Goal: Task Accomplishment & Management: Complete application form

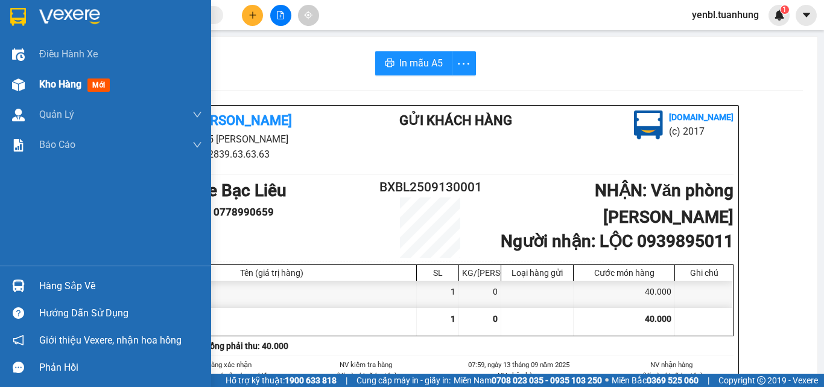
click at [68, 92] on div "Kho hàng mới" at bounding box center [76, 84] width 75 height 15
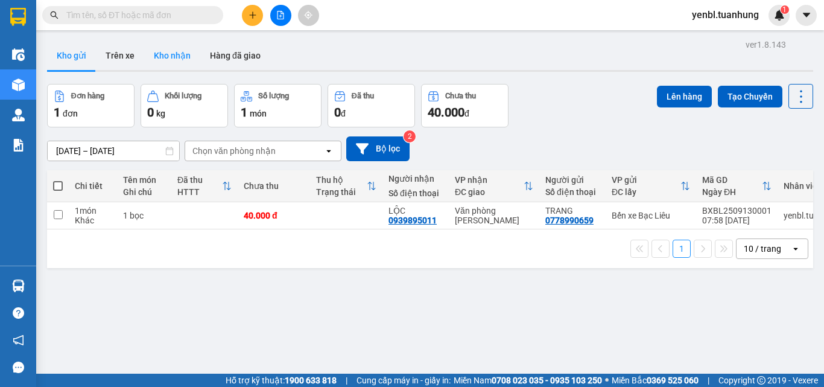
click at [173, 60] on button "Kho nhận" at bounding box center [172, 55] width 56 height 29
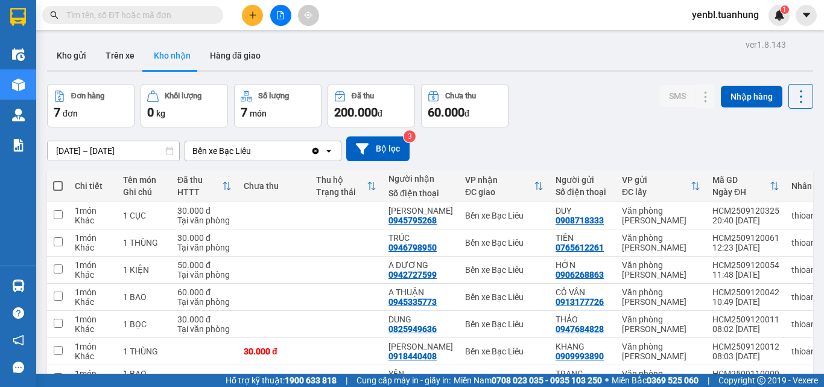
scroll to position [73, 0]
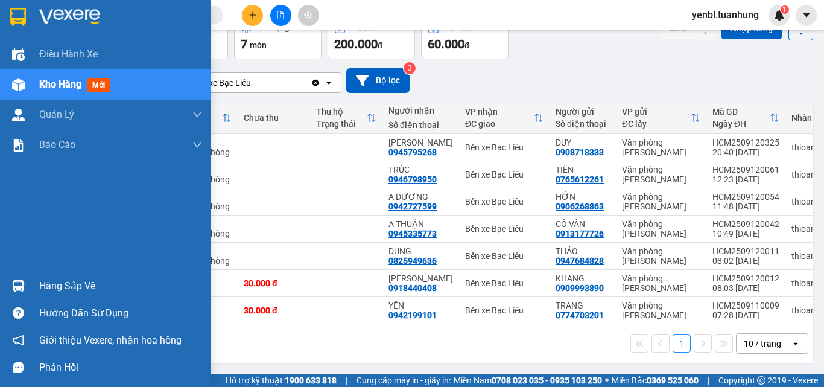
click at [43, 284] on div "Hàng sắp về" at bounding box center [120, 286] width 163 height 18
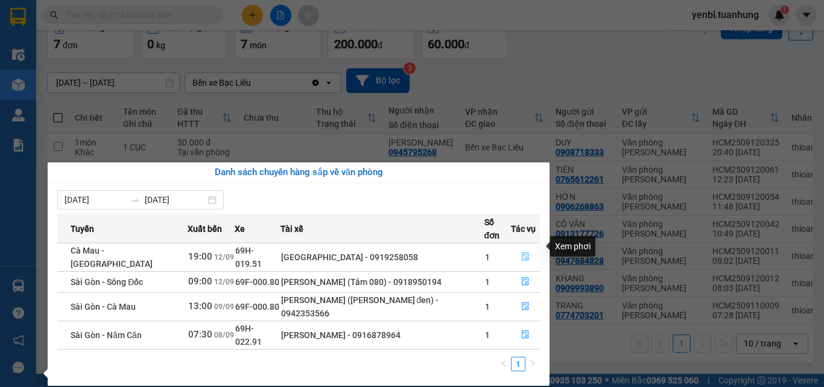
click at [530, 247] on button "button" at bounding box center [525, 256] width 28 height 19
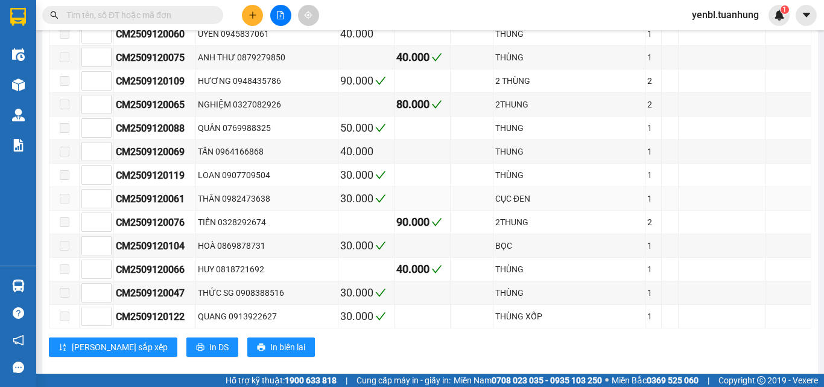
scroll to position [2913, 0]
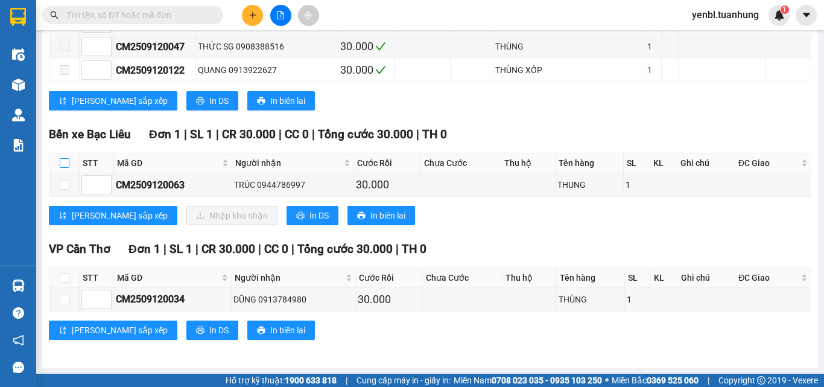
click at [62, 163] on input "checkbox" at bounding box center [65, 163] width 10 height 10
checkbox input "true"
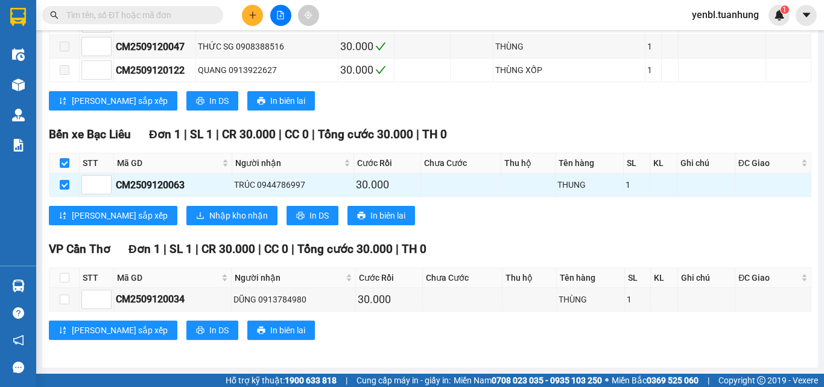
click at [153, 203] on div "Bến xe Bạc Liêu Đơn 1 | SL 1 | CR 30.000 | CC 0 | Tổng cước 30.000 | TH 0 STT M…" at bounding box center [430, 179] width 762 height 109
click at [209, 209] on span "Nhập kho nhận" at bounding box center [238, 215] width 59 height 13
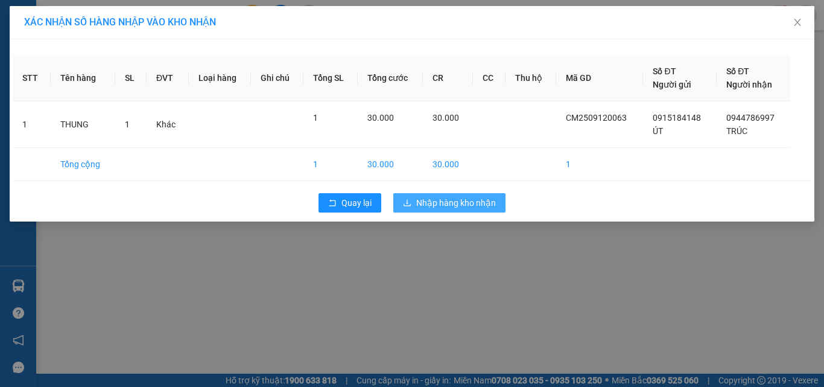
click at [448, 200] on span "Nhập hàng kho nhận" at bounding box center [456, 202] width 80 height 13
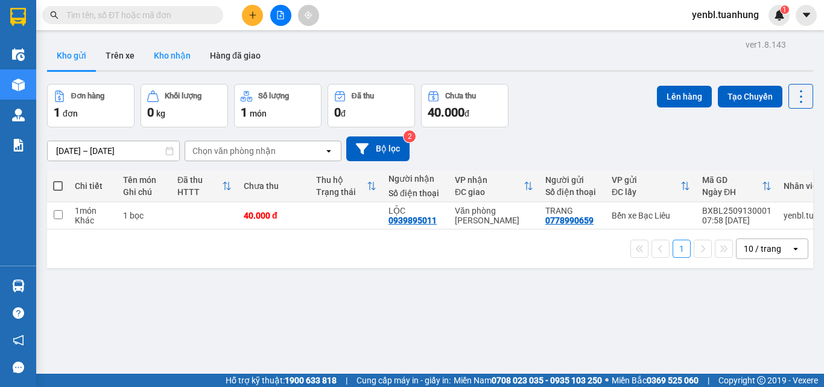
drag, startPoint x: 171, startPoint y: 57, endPoint x: 164, endPoint y: 57, distance: 6.6
click at [169, 57] on button "Kho nhận" at bounding box center [172, 55] width 56 height 29
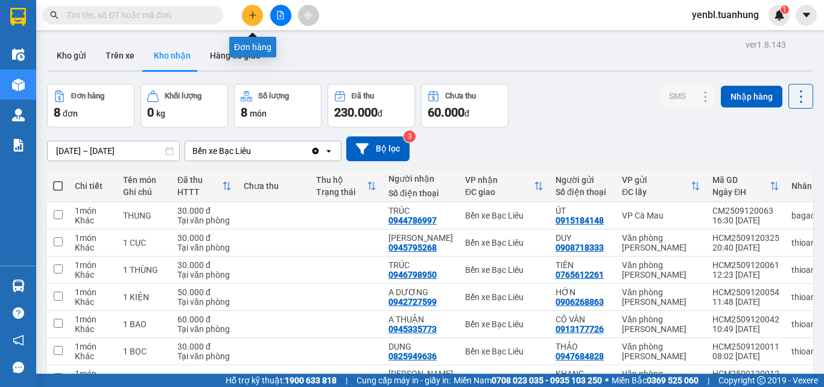
click at [256, 18] on icon "plus" at bounding box center [252, 15] width 8 height 8
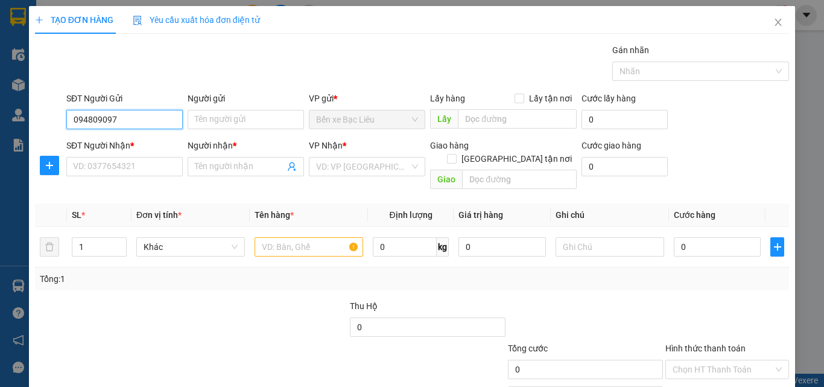
type input "0948090970"
click at [163, 148] on div "0948090970 - nt" at bounding box center [123, 143] width 101 height 13
type input "nt"
type input "0948090970"
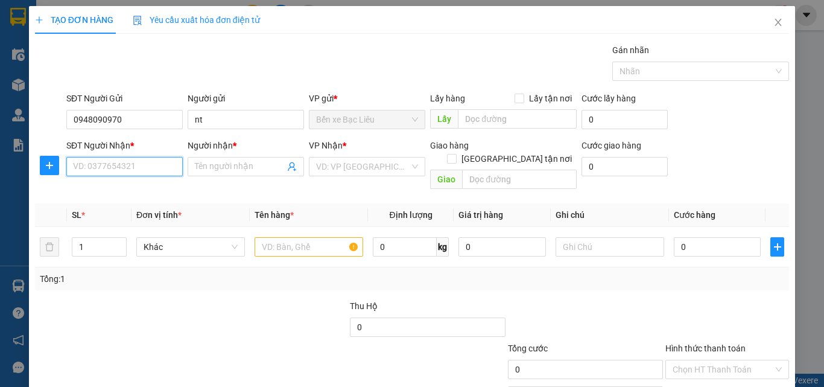
click at [163, 164] on input "SĐT Người Nhận *" at bounding box center [124, 166] width 116 height 19
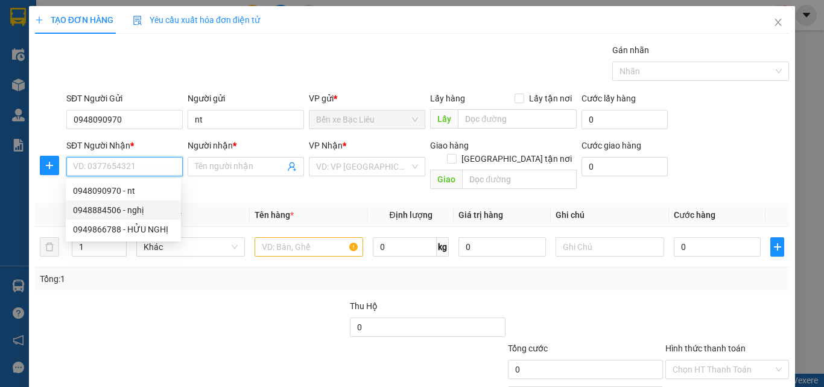
click at [153, 209] on div "0948884506 - nghị" at bounding box center [123, 209] width 101 height 13
type input "0948884506"
type input "nghị"
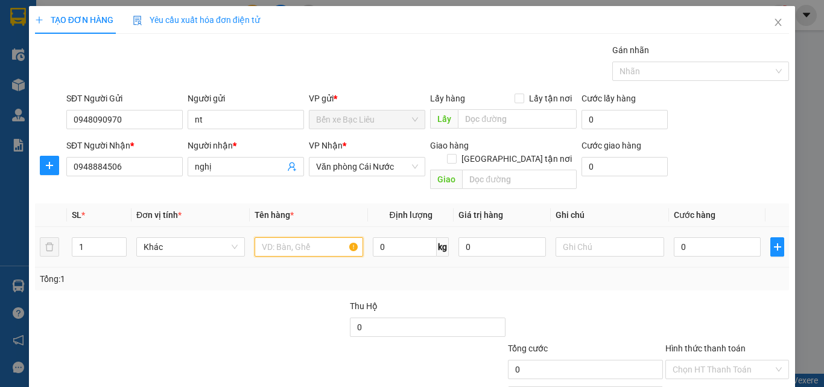
click at [273, 237] on input "text" at bounding box center [309, 246] width 109 height 19
type input "1 hộp"
click at [714, 239] on input "0" at bounding box center [717, 246] width 87 height 19
type input "3"
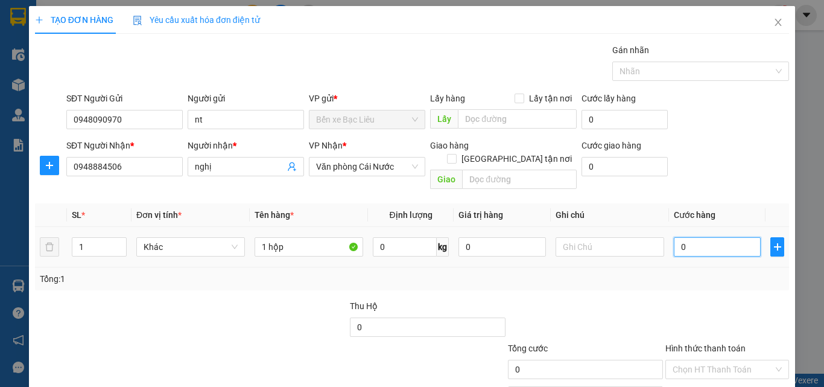
type input "3"
type input "30"
type input "30.000"
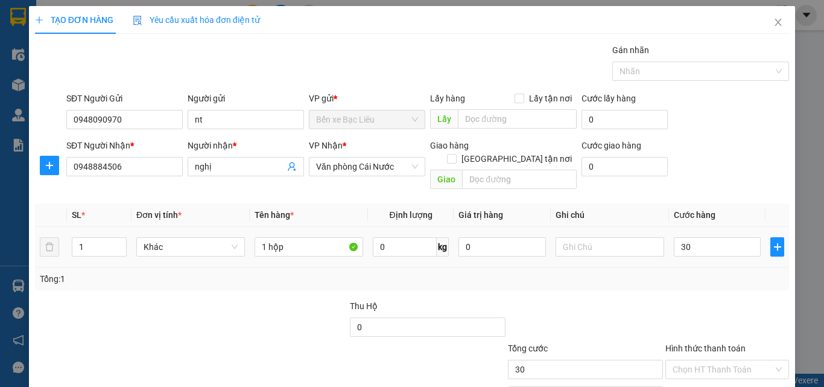
type input "30.000"
click at [714, 278] on div "Transit Pickup Surcharge Ids Transit Deliver Surcharge Ids Transit Deliver Surc…" at bounding box center [412, 239] width 754 height 393
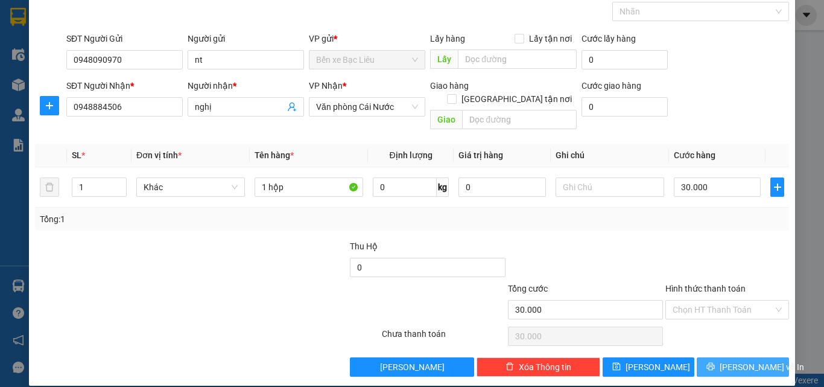
click at [735, 360] on span "[PERSON_NAME] và In" at bounding box center [762, 366] width 84 height 13
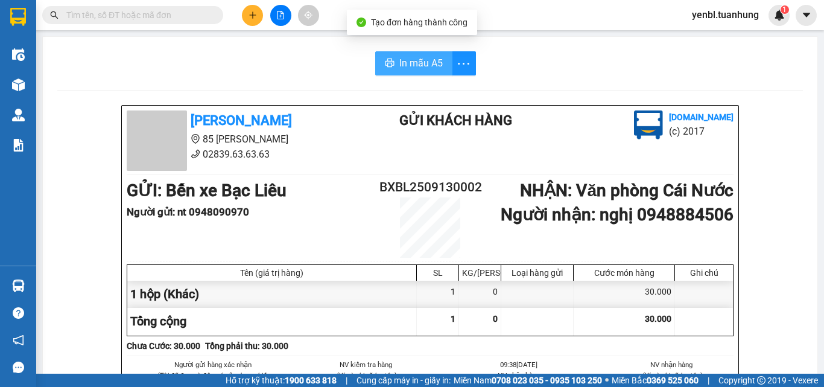
click at [410, 62] on span "In mẫu A5" at bounding box center [420, 62] width 43 height 15
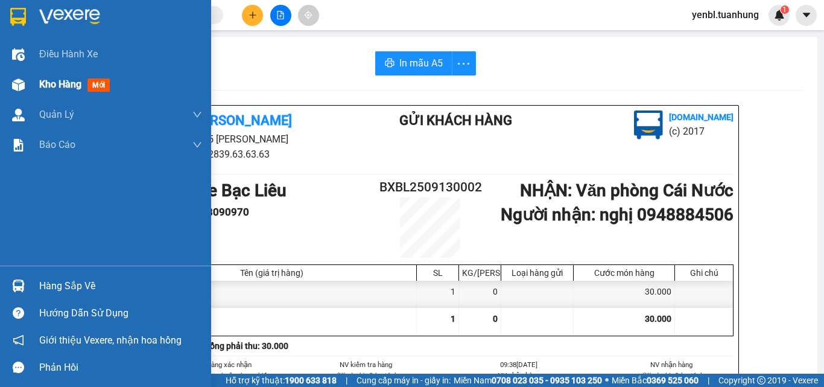
click at [39, 83] on span "Kho hàng" at bounding box center [60, 83] width 42 height 11
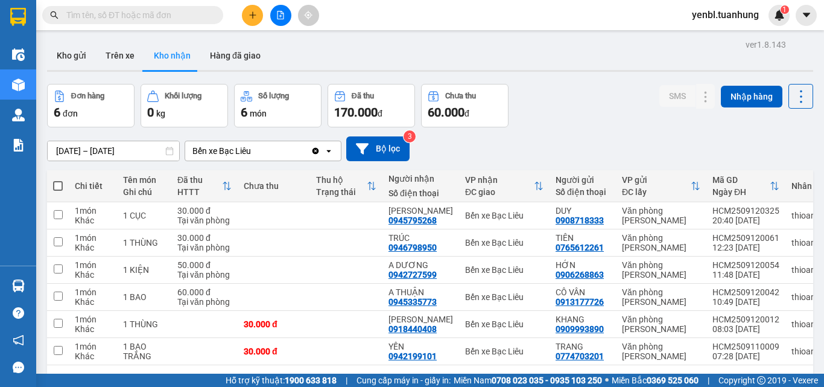
scroll to position [55, 0]
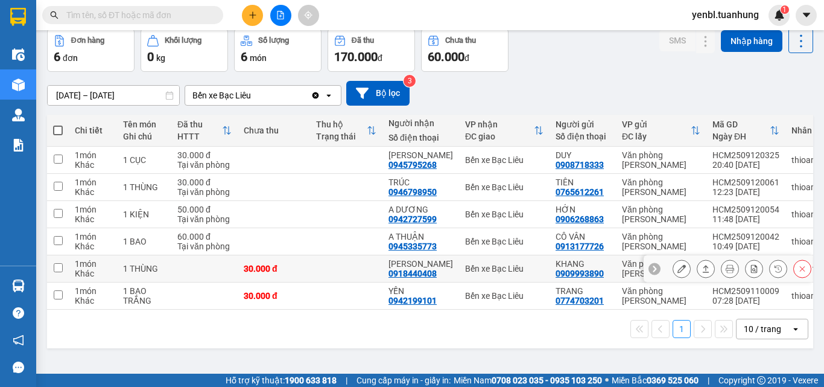
click at [701, 267] on icon at bounding box center [705, 268] width 8 height 8
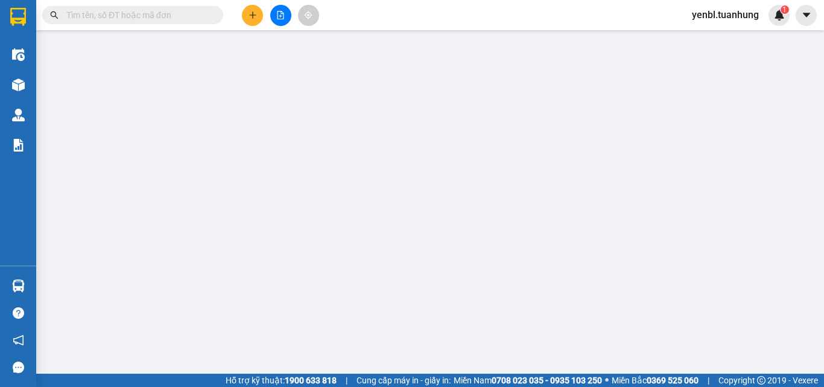
type input "0909993890"
type input "KHANG"
type input "0918440408"
type input "[PERSON_NAME]"
type input "30.000"
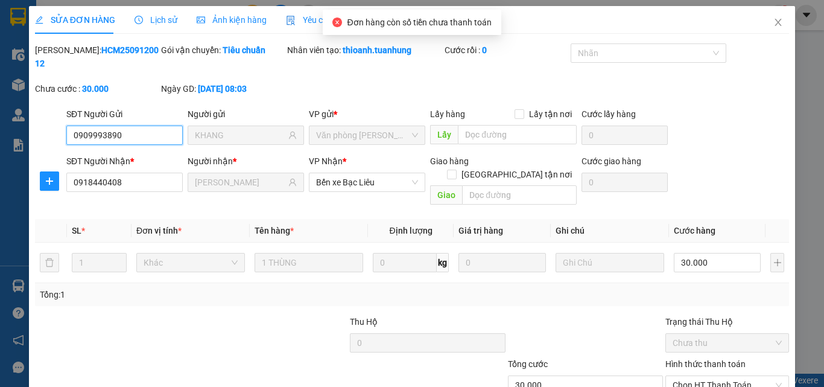
scroll to position [62, 0]
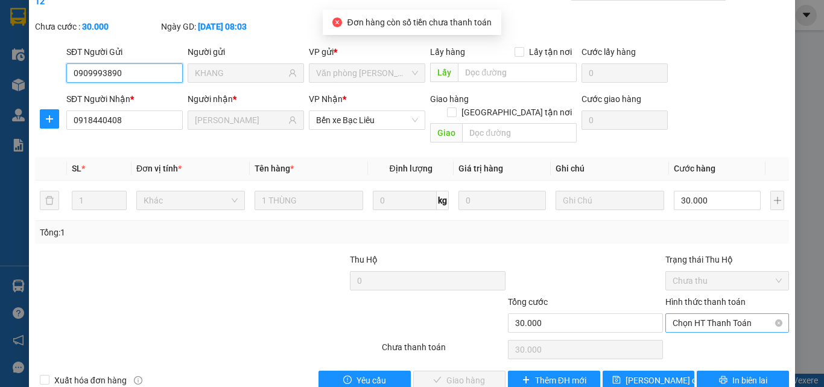
click at [706, 314] on span "Chọn HT Thanh Toán" at bounding box center [727, 323] width 109 height 18
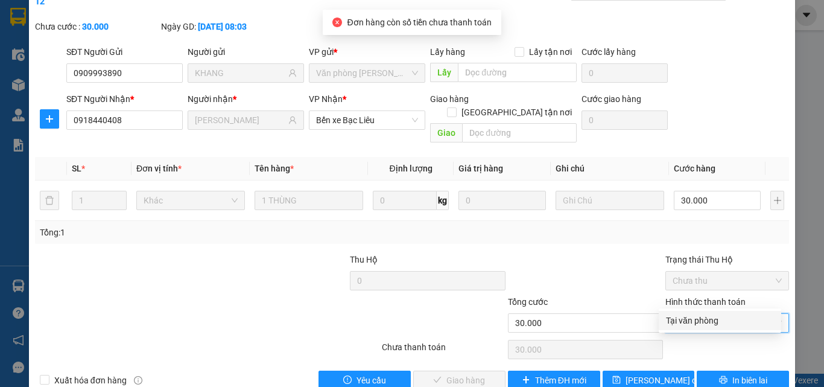
click at [693, 318] on div "Tại văn phòng" at bounding box center [720, 320] width 108 height 13
type input "0"
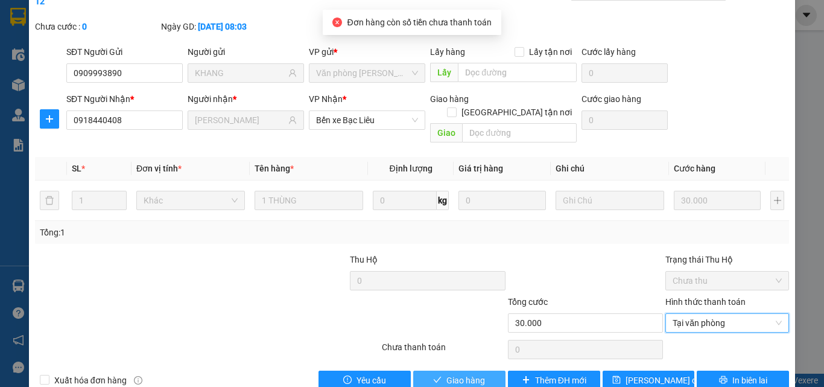
click at [478, 373] on span "Giao hàng" at bounding box center [465, 379] width 39 height 13
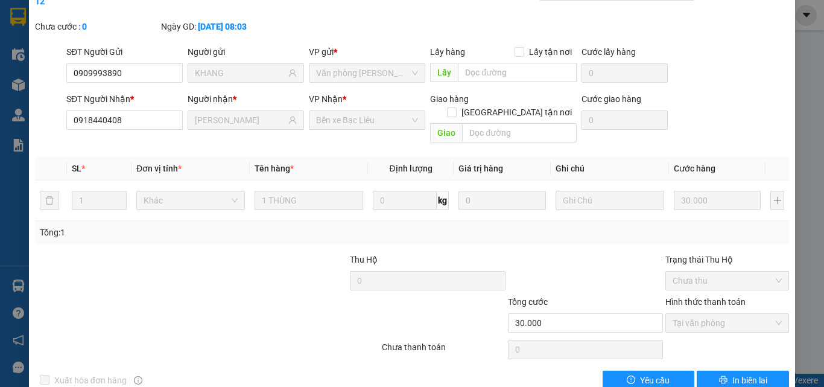
scroll to position [0, 0]
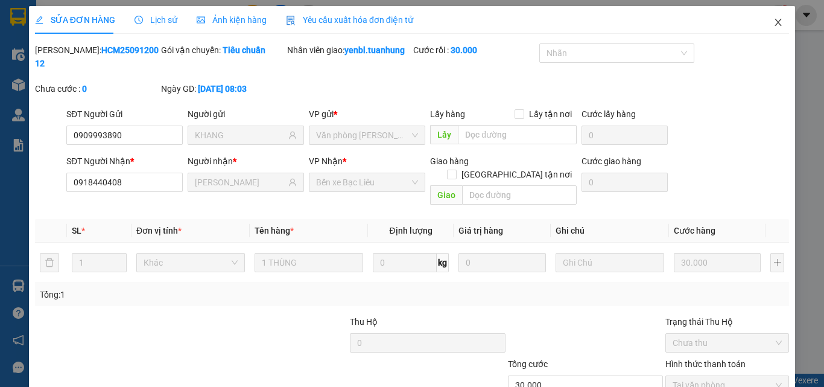
click at [773, 26] on icon "close" at bounding box center [778, 22] width 10 height 10
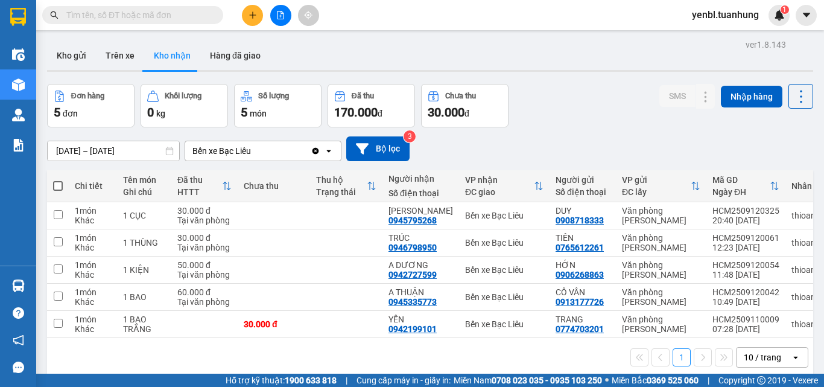
click at [256, 15] on icon "plus" at bounding box center [252, 14] width 7 height 1
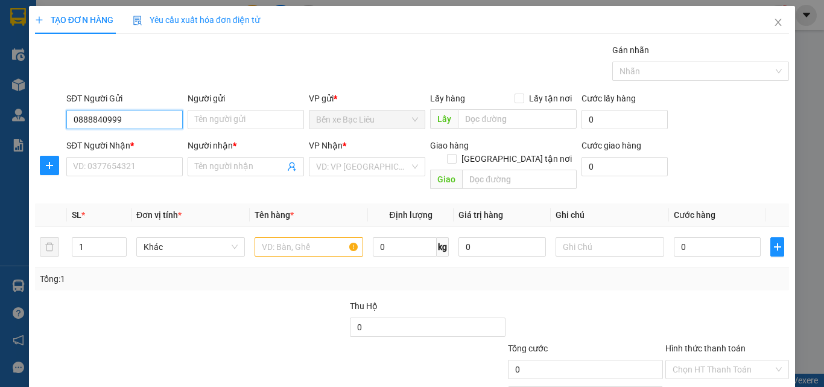
type input "0888840999"
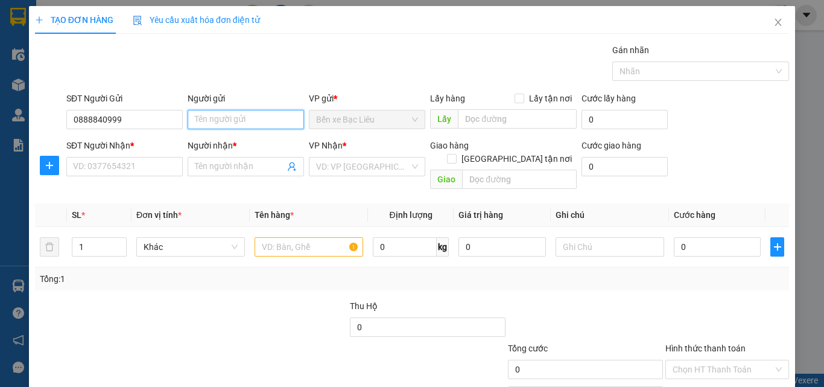
click at [223, 121] on input "Người gửi" at bounding box center [246, 119] width 116 height 19
type input "hiếu"
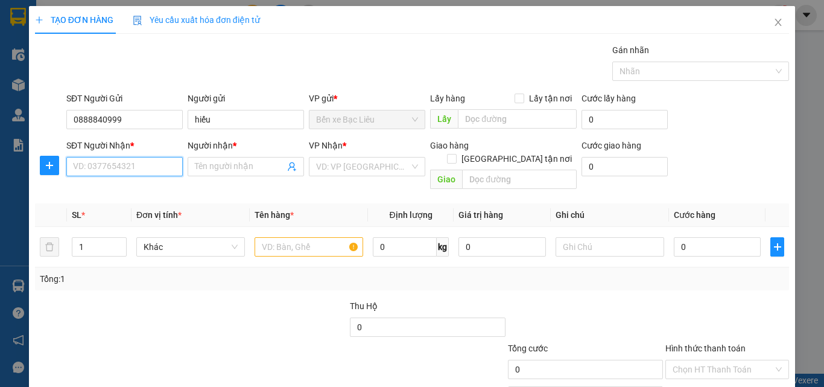
click at [126, 166] on input "SĐT Người Nhận *" at bounding box center [124, 166] width 116 height 19
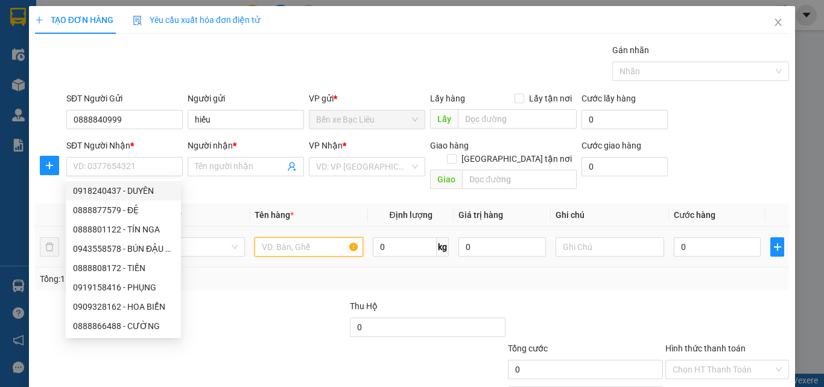
click at [274, 237] on input "text" at bounding box center [309, 246] width 109 height 19
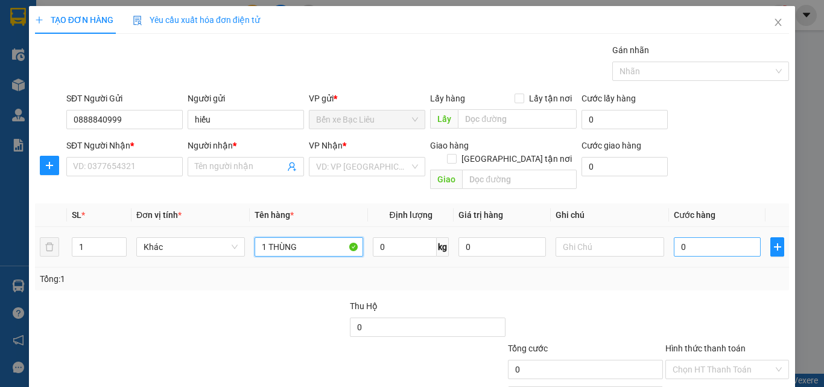
type input "1 THÙNG"
click at [697, 237] on input "0" at bounding box center [717, 246] width 87 height 19
type input "3"
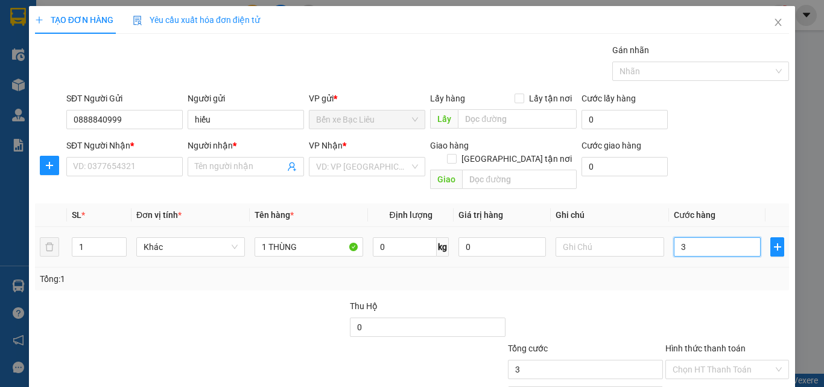
type input "30"
type input "30.000"
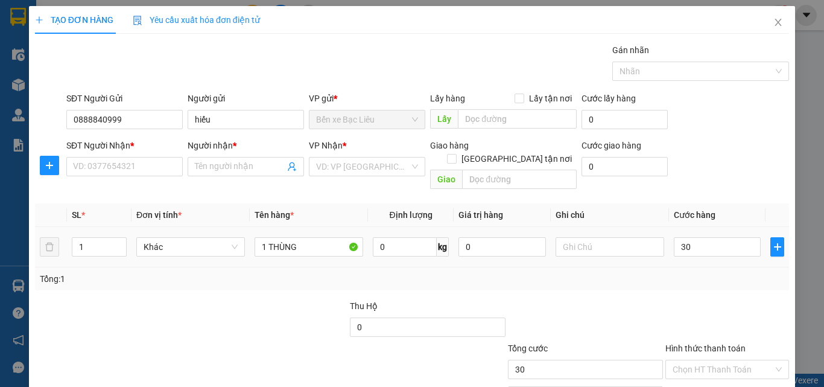
type input "30.000"
click at [711, 285] on div "Transit Pickup Surcharge Ids Transit Deliver Surcharge Ids Transit Deliver Surc…" at bounding box center [412, 239] width 754 height 393
click at [139, 169] on input "SĐT Người Nhận *" at bounding box center [124, 166] width 116 height 19
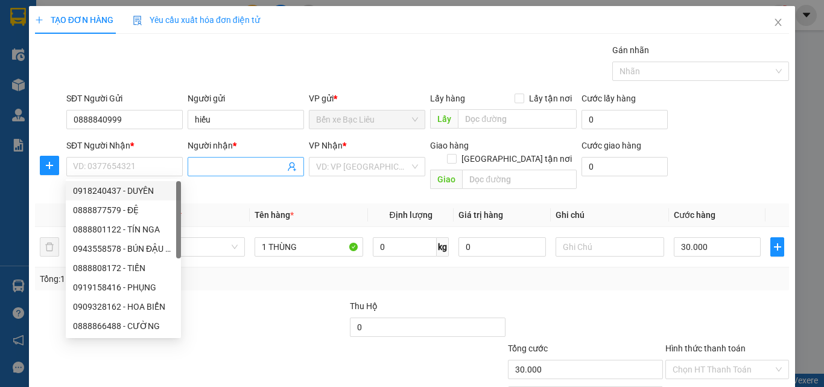
click at [202, 169] on input "Người nhận *" at bounding box center [240, 166] width 90 height 13
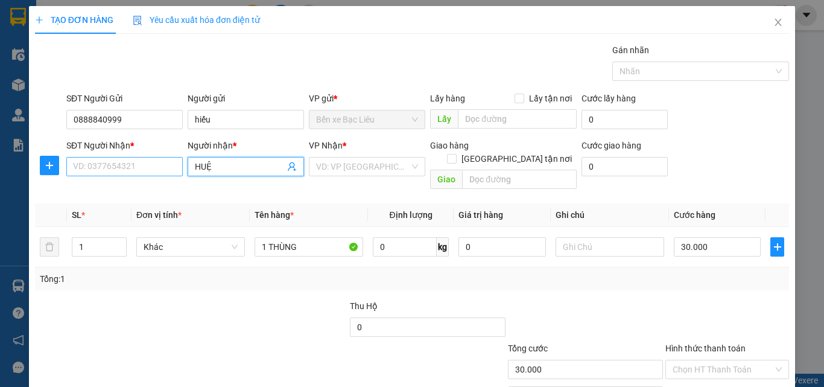
type input "HUỆ"
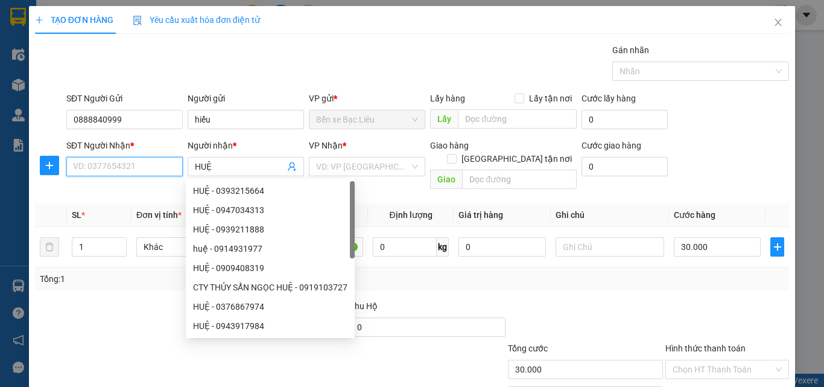
click at [136, 168] on input "SĐT Người Nhận *" at bounding box center [124, 166] width 116 height 19
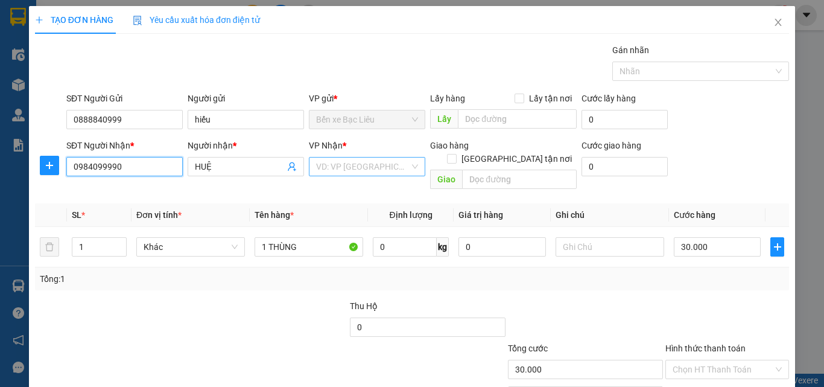
type input "0984099990"
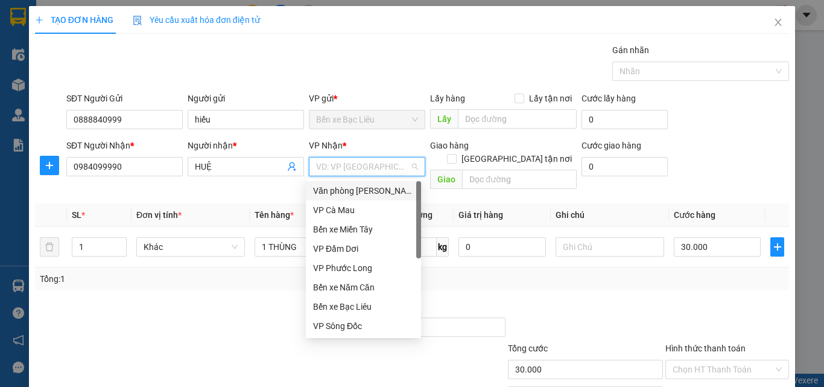
click at [347, 166] on input "search" at bounding box center [362, 166] width 93 height 18
click at [344, 215] on div "VP Cà Mau" at bounding box center [363, 209] width 101 height 13
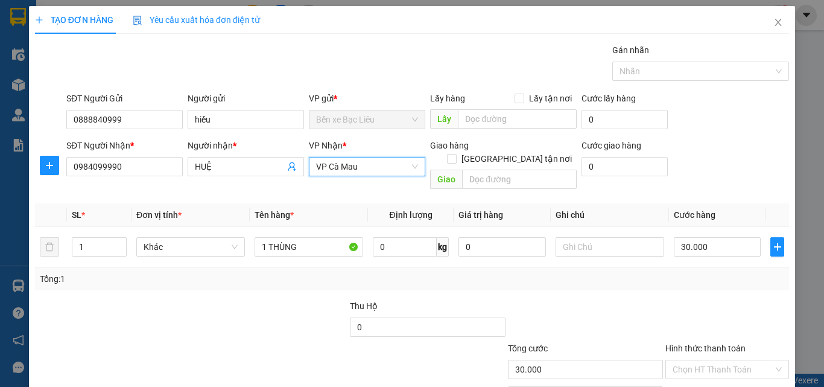
click at [699, 303] on div at bounding box center [727, 320] width 126 height 42
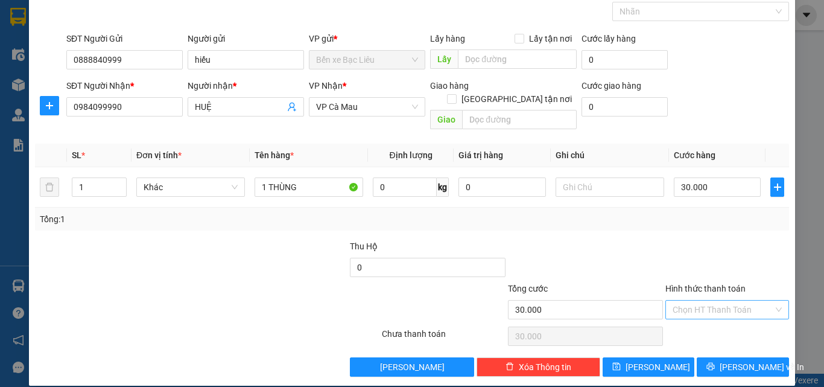
click at [724, 300] on input "Hình thức thanh toán" at bounding box center [723, 309] width 101 height 18
click at [722, 318] on div "Tại văn phòng" at bounding box center [720, 320] width 108 height 13
type input "0"
click at [729, 357] on button "[PERSON_NAME] và In" at bounding box center [743, 366] width 92 height 19
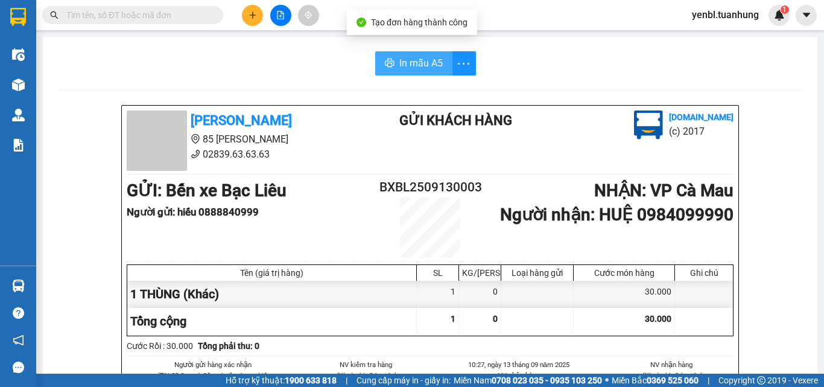
click at [415, 66] on span "In mẫu A5" at bounding box center [420, 62] width 43 height 15
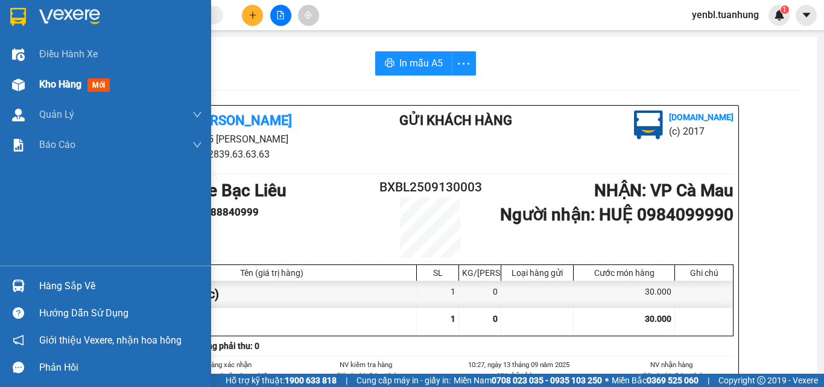
click at [50, 80] on span "Kho hàng" at bounding box center [60, 83] width 42 height 11
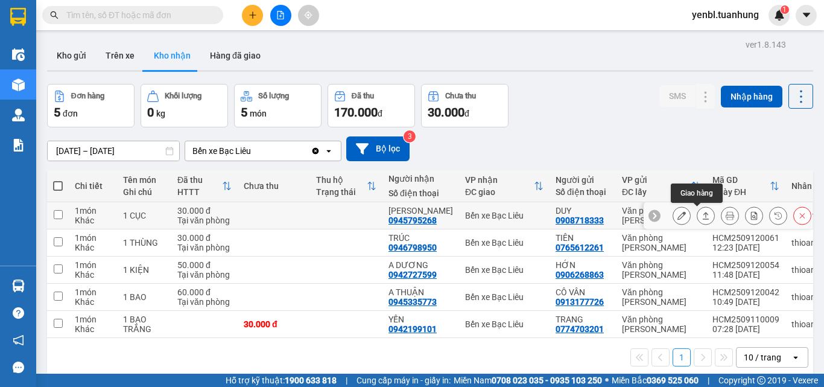
click at [701, 211] on icon at bounding box center [705, 215] width 8 height 8
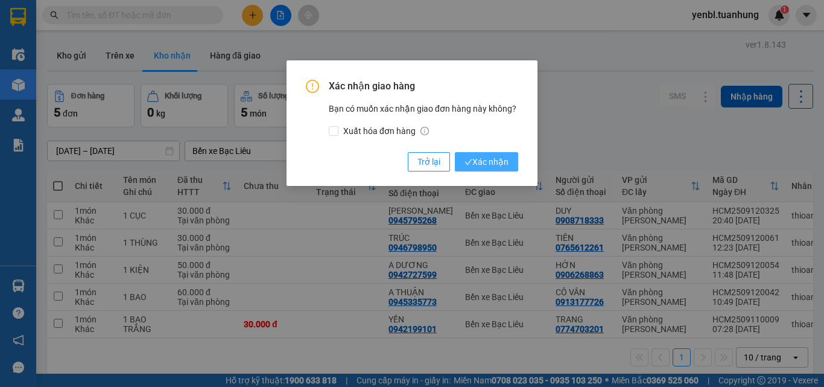
click at [487, 160] on span "Xác nhận" at bounding box center [486, 161] width 44 height 13
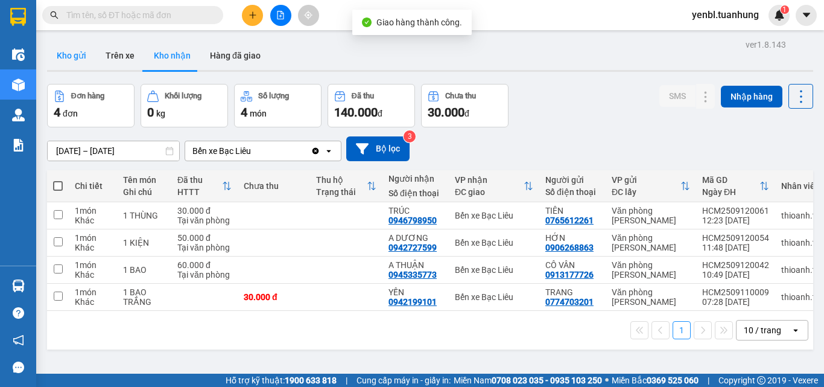
click at [75, 55] on button "Kho gửi" at bounding box center [71, 55] width 49 height 29
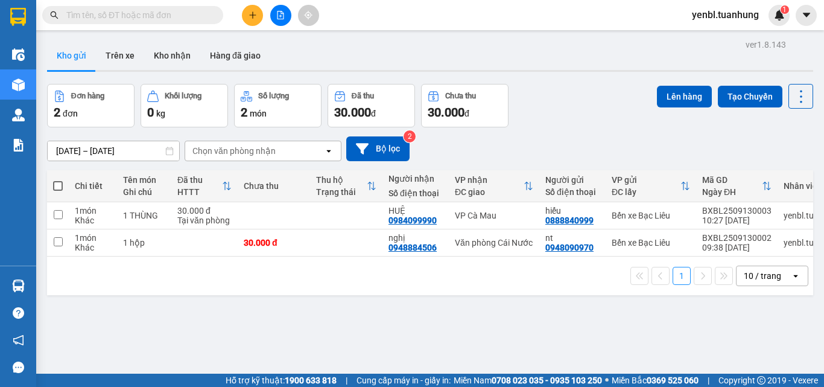
click at [47, 41] on button "Kho gửi" at bounding box center [71, 55] width 49 height 29
click at [172, 57] on button "Kho nhận" at bounding box center [172, 55] width 56 height 29
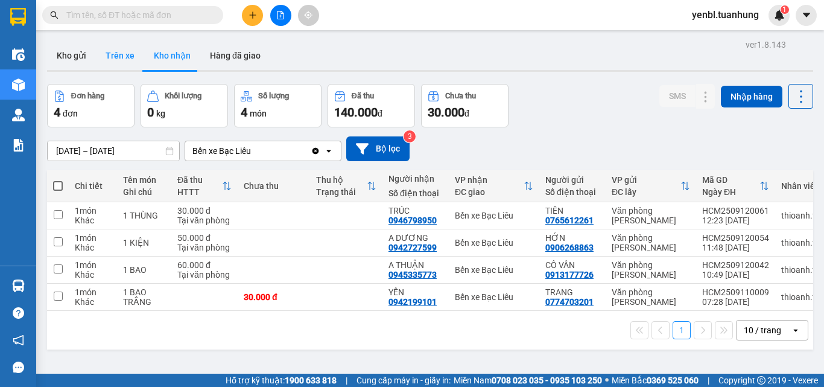
drag, startPoint x: 73, startPoint y: 59, endPoint x: 138, endPoint y: 66, distance: 64.9
click at [80, 60] on button "Kho gửi" at bounding box center [71, 55] width 49 height 29
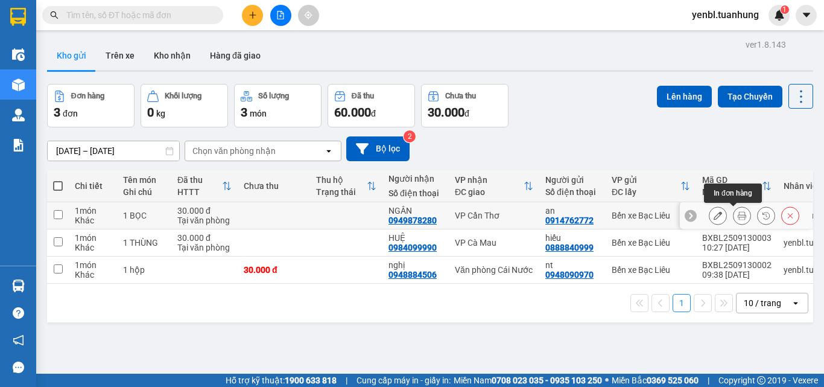
click at [738, 212] on icon at bounding box center [742, 215] width 8 height 8
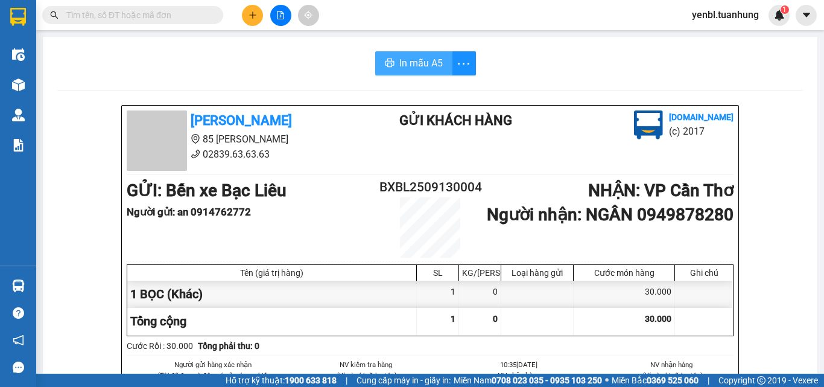
drag, startPoint x: 383, startPoint y: 55, endPoint x: 489, endPoint y: 118, distance: 122.5
click at [384, 55] on button "In mẫu A5" at bounding box center [413, 63] width 77 height 24
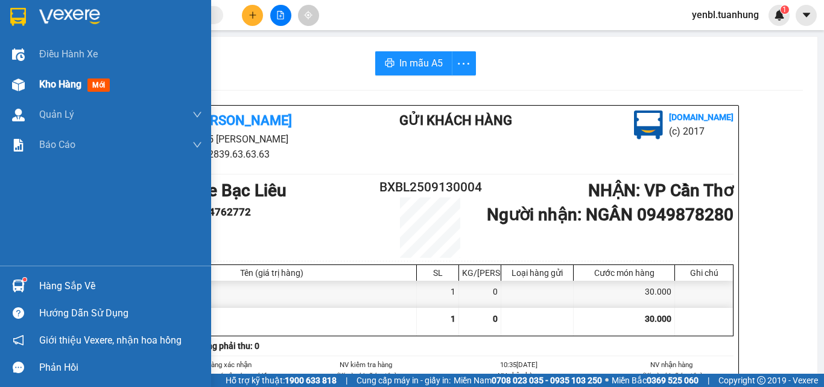
click at [49, 81] on span "Kho hàng" at bounding box center [60, 83] width 42 height 11
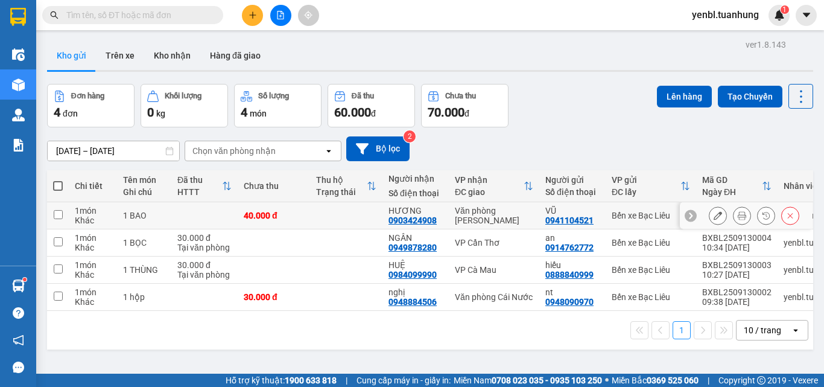
click at [738, 213] on icon at bounding box center [742, 215] width 8 height 8
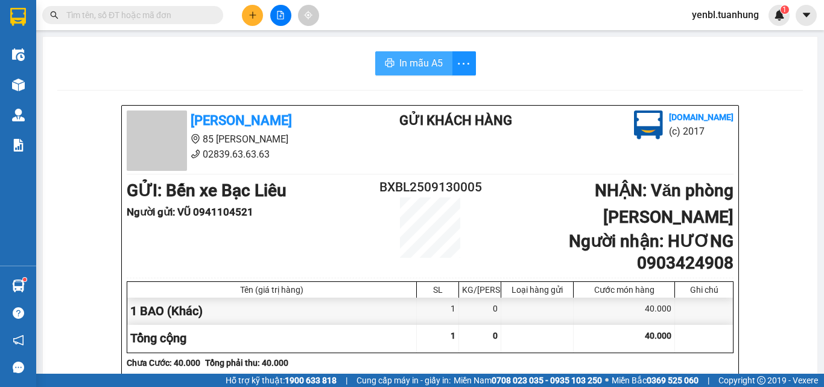
click at [410, 62] on span "In mẫu A5" at bounding box center [420, 62] width 43 height 15
